Goal: Check status: Check status

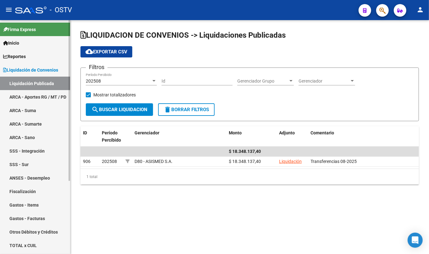
click at [39, 64] on link "Liquidación de Convenios" at bounding box center [35, 70] width 70 height 14
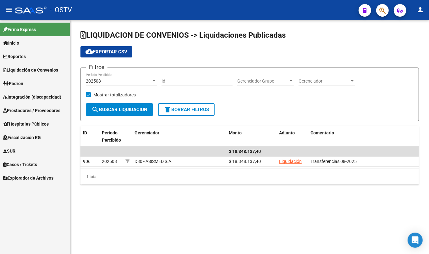
click at [29, 77] on link "Padrón" at bounding box center [35, 84] width 70 height 14
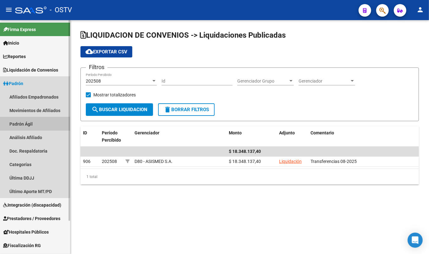
click at [25, 119] on link "Padrón Ágil" at bounding box center [35, 124] width 70 height 14
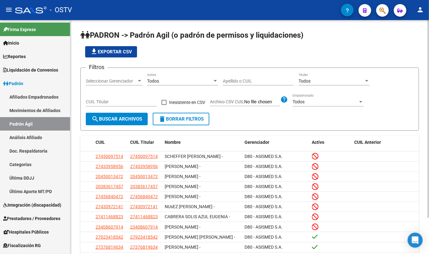
click at [252, 80] on input "Apellido o CUIL" at bounding box center [258, 81] width 71 height 5
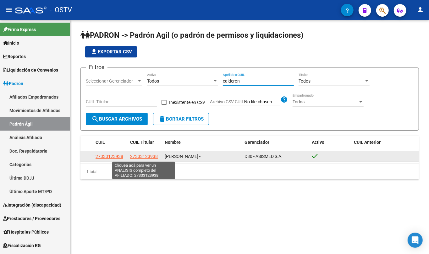
type input "calderon"
click at [155, 156] on span "27333123938" at bounding box center [144, 156] width 28 height 5
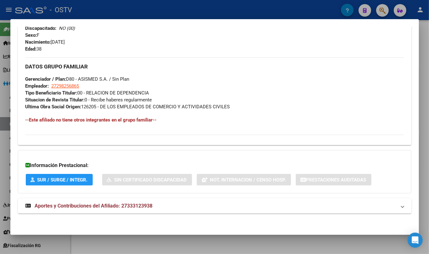
click at [129, 202] on mat-expansion-panel-header "Aportes y Contribuciones del Afiliado: 27333123938" at bounding box center [215, 206] width 394 height 15
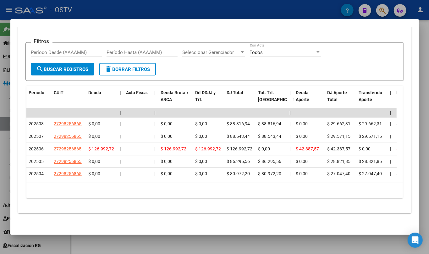
scroll to position [518, 0]
